Goal: Task Accomplishment & Management: Manage account settings

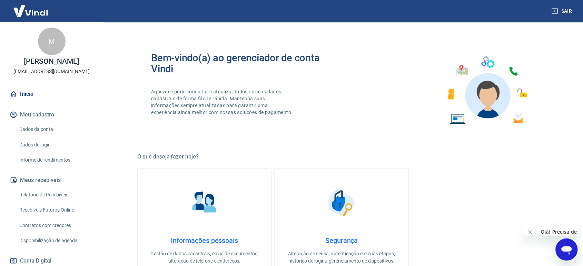
click at [29, 102] on link "Início" at bounding box center [51, 94] width 87 height 15
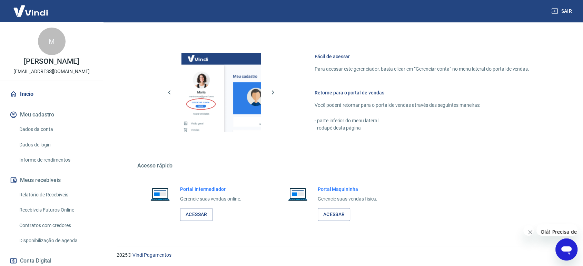
scroll to position [271, 0]
click at [41, 137] on link "Dados da conta" at bounding box center [56, 129] width 78 height 14
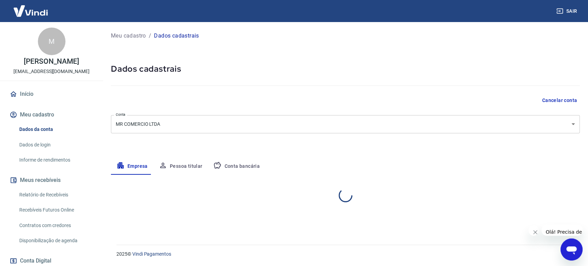
select select "SC"
select select "business"
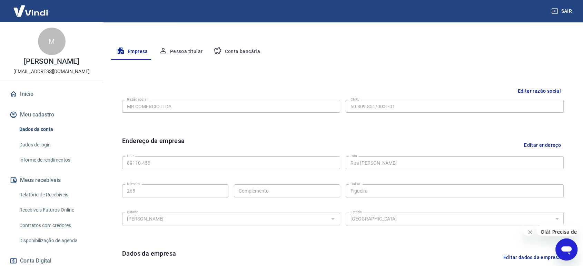
click at [27, 101] on link "Início" at bounding box center [51, 94] width 87 height 15
